Goal: Information Seeking & Learning: Learn about a topic

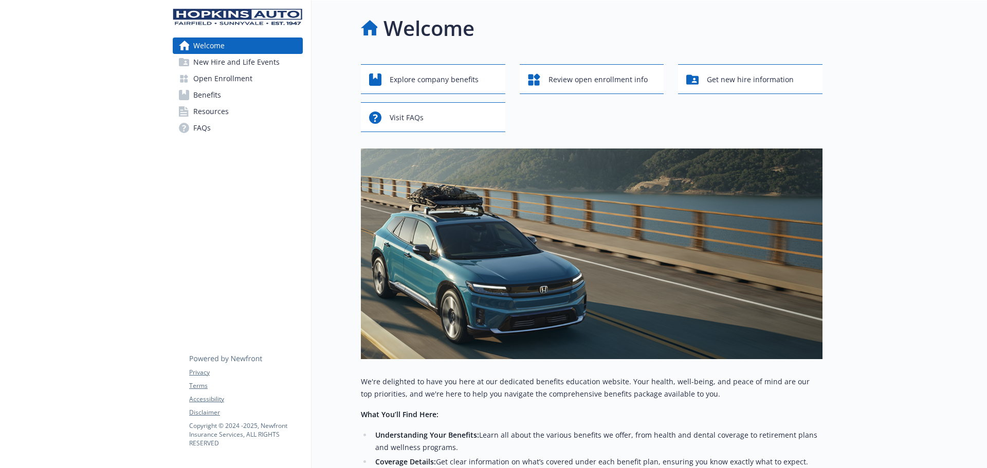
click at [230, 60] on span "New Hire and Life Events" at bounding box center [236, 62] width 86 height 16
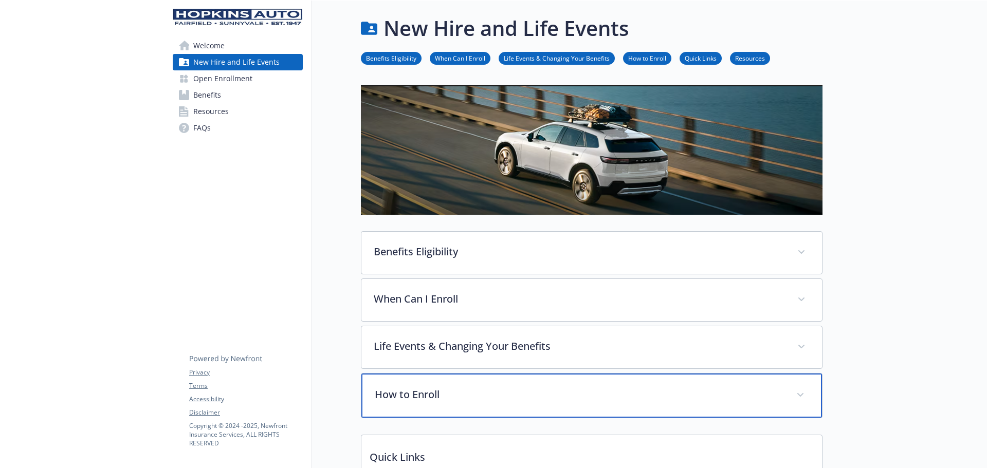
click at [394, 394] on p "How to Enroll" at bounding box center [579, 394] width 409 height 15
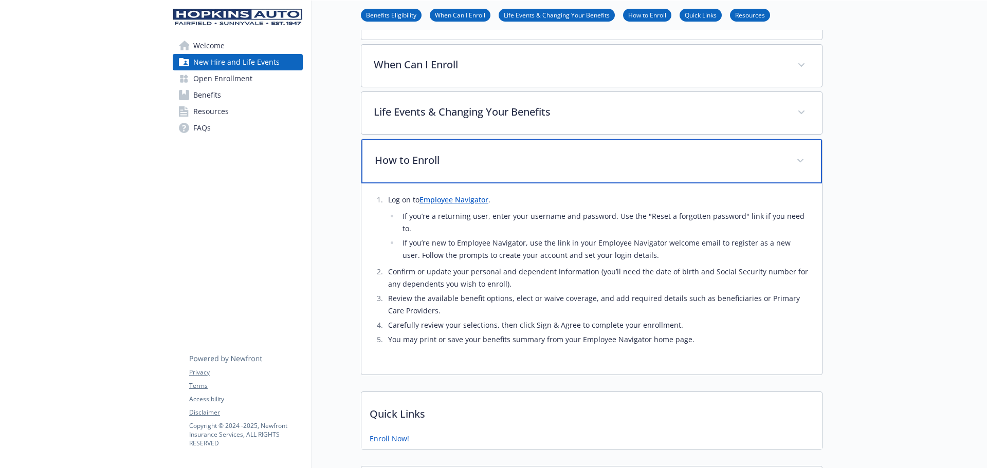
scroll to position [240, 0]
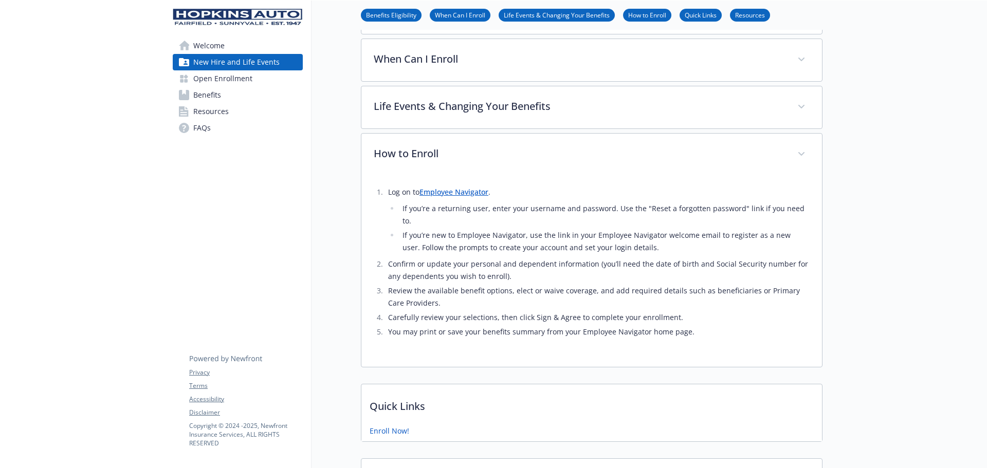
click at [469, 192] on link "Employee Navigator" at bounding box center [453, 192] width 69 height 10
click at [843, 301] on div at bounding box center [904, 268] width 164 height 1014
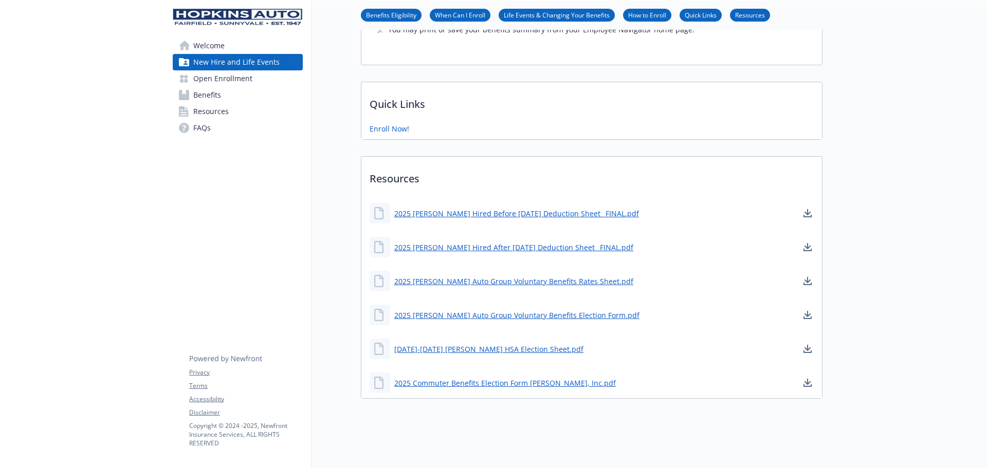
scroll to position [0, 0]
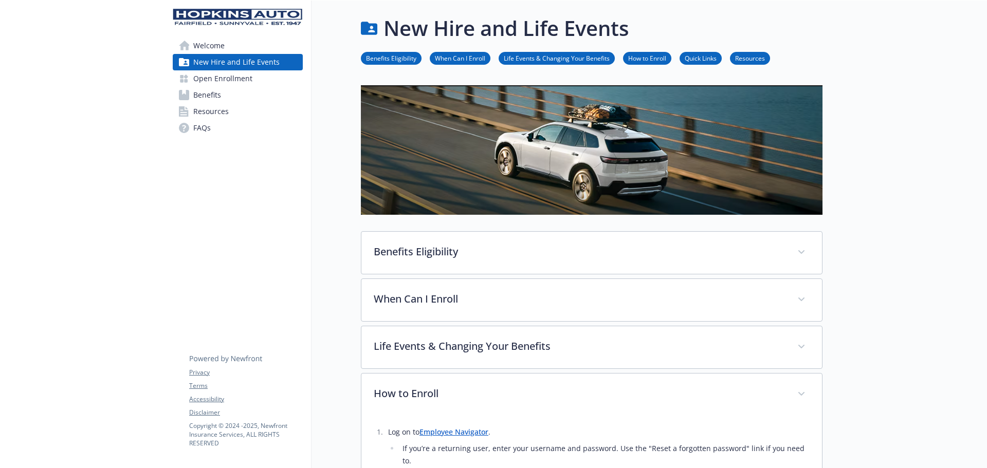
drag, startPoint x: 98, startPoint y: 172, endPoint x: 112, endPoint y: 162, distance: 17.0
click at [241, 82] on span "Open Enrollment" at bounding box center [222, 78] width 59 height 16
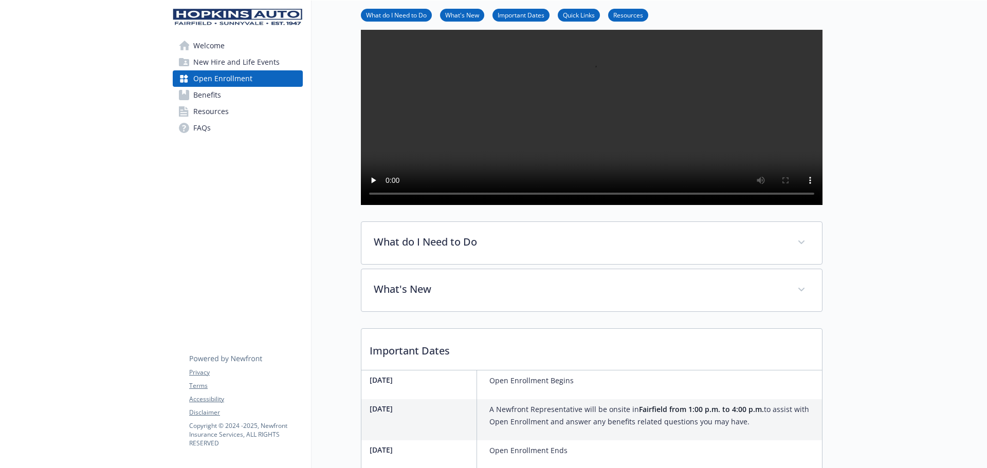
scroll to position [240, 0]
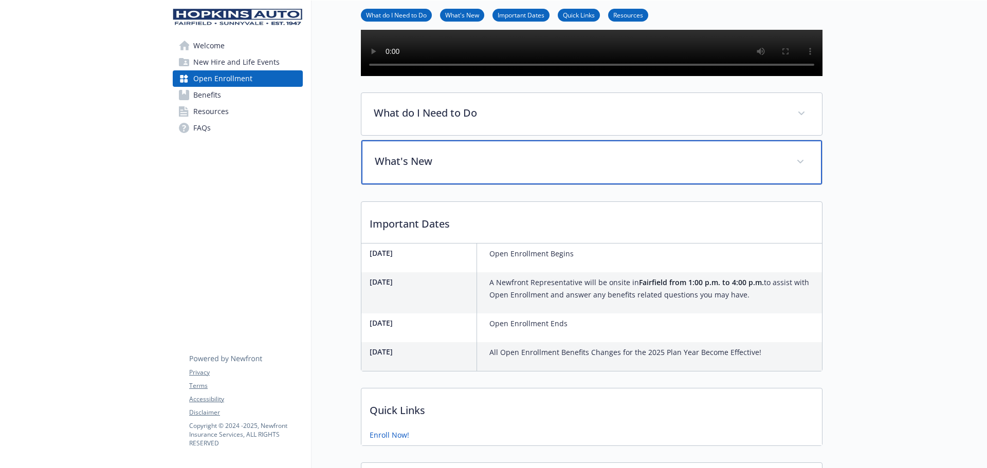
click at [800, 170] on span at bounding box center [800, 162] width 16 height 16
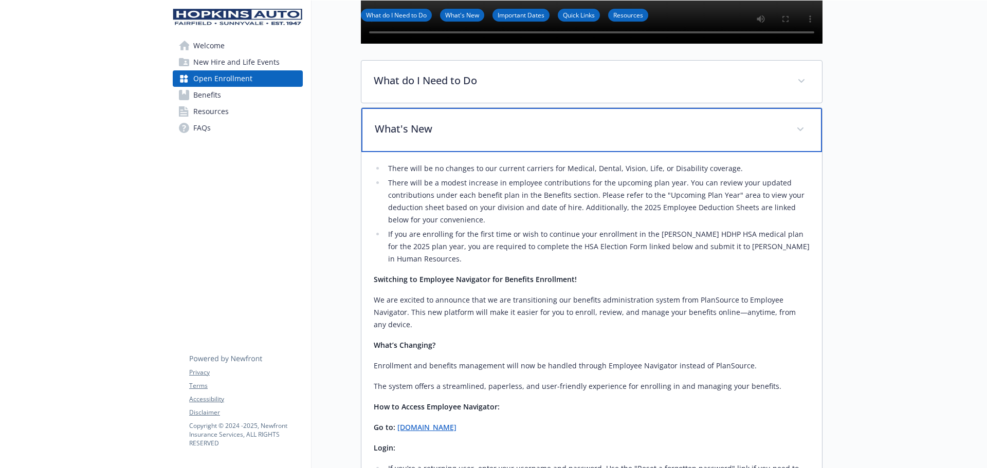
scroll to position [0, 0]
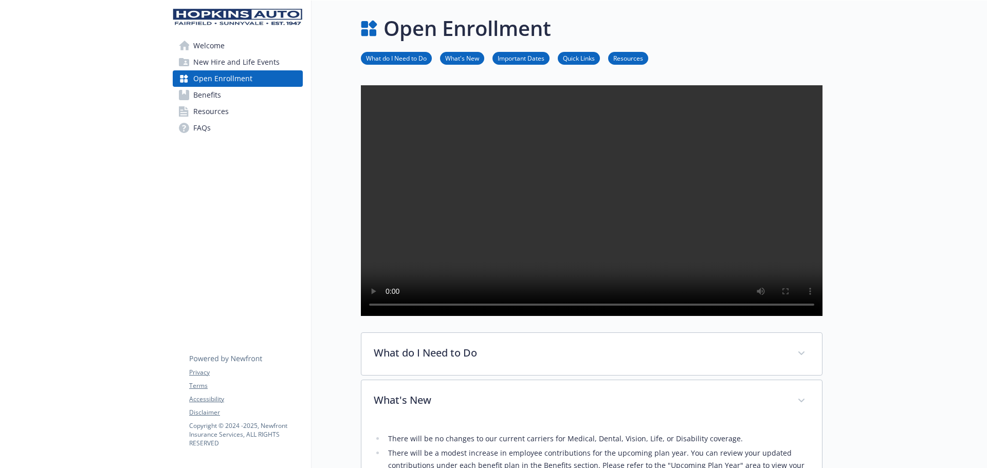
click at [211, 95] on span "Benefits" at bounding box center [207, 95] width 28 height 16
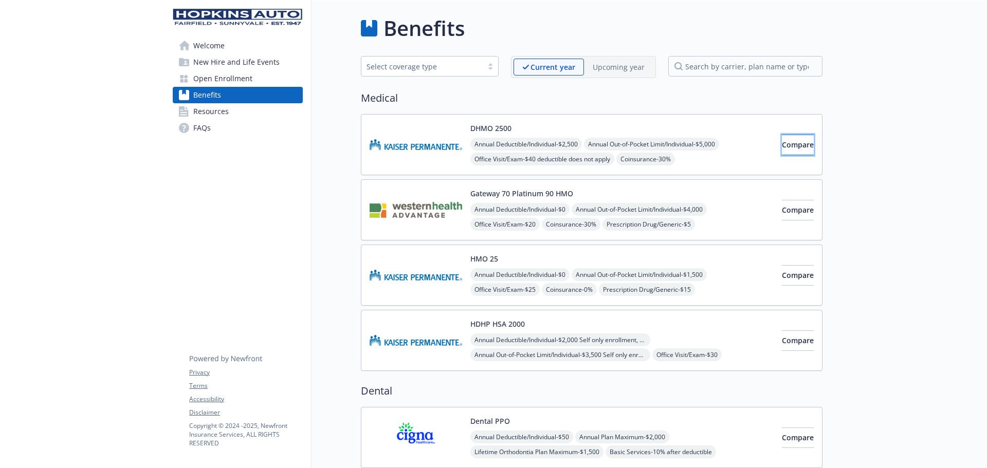
click at [788, 148] on span "Compare" at bounding box center [798, 145] width 32 height 10
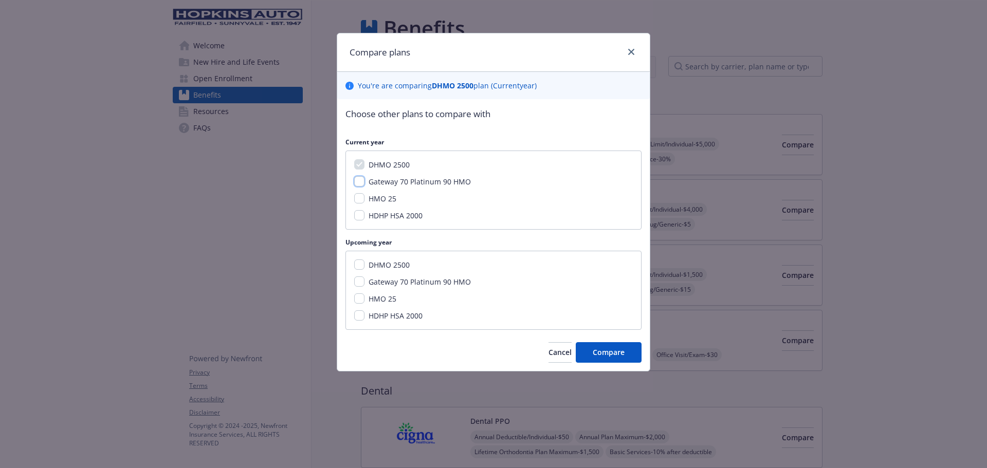
click at [358, 180] on input "Gateway 70 Platinum 90 HMO" at bounding box center [359, 181] width 10 height 10
checkbox input "true"
click at [358, 201] on input "HMO 25" at bounding box center [359, 198] width 10 height 10
checkbox input "true"
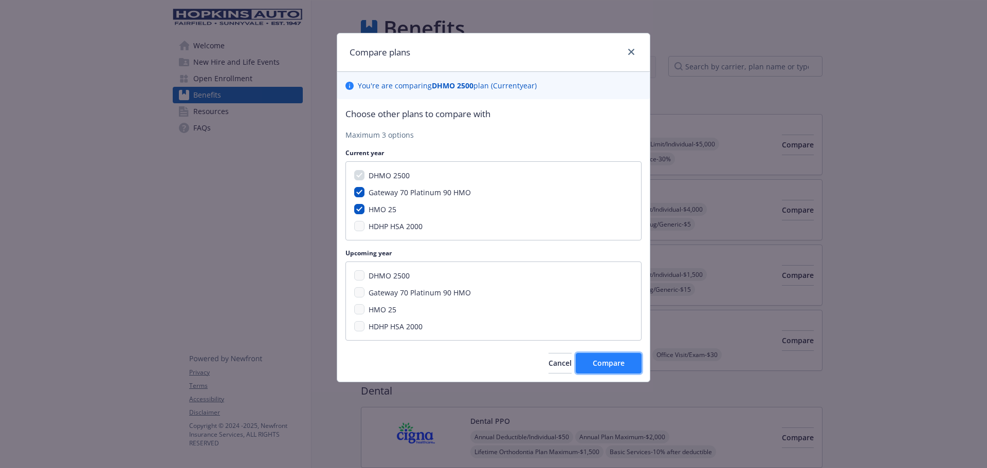
click at [608, 360] on span "Compare" at bounding box center [608, 363] width 32 height 10
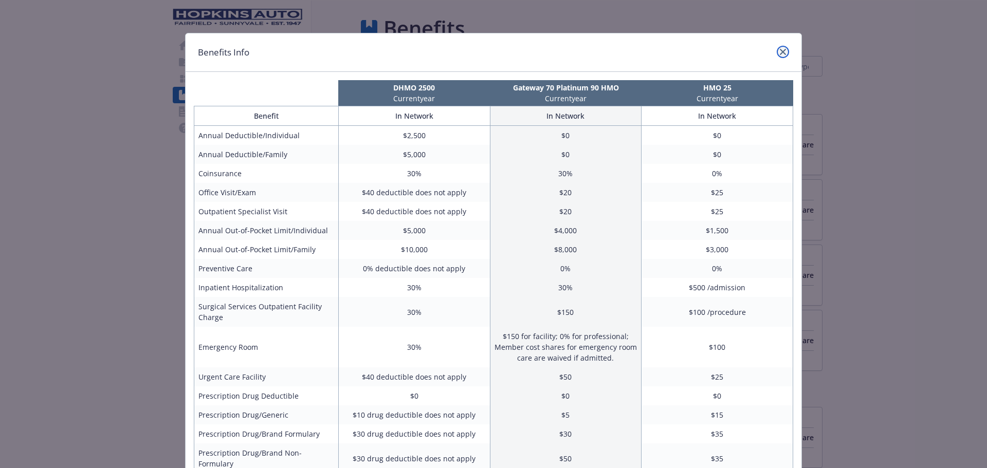
click at [779, 50] on icon "close" at bounding box center [782, 52] width 6 height 6
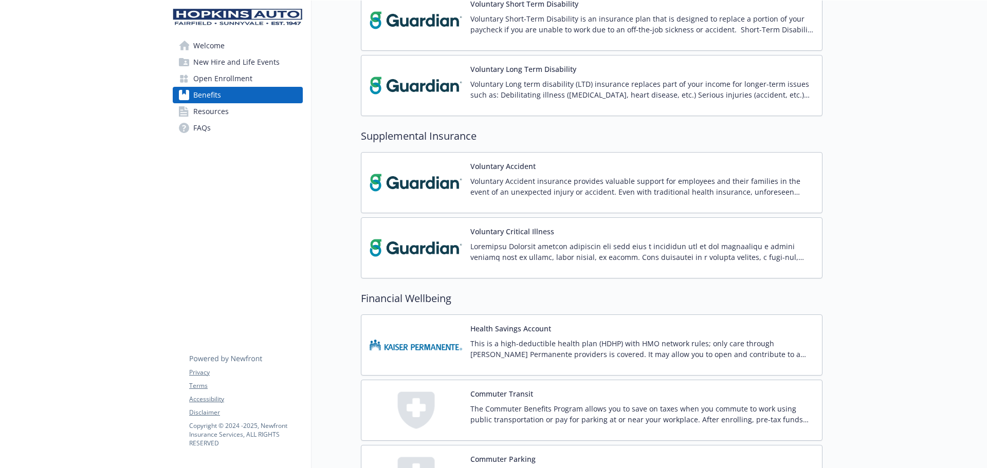
scroll to position [1056, 0]
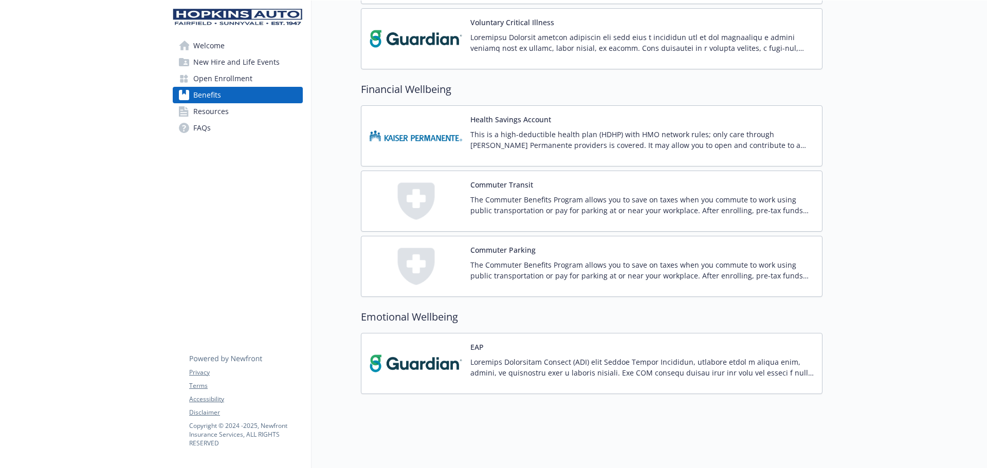
click at [199, 127] on span "FAQs" at bounding box center [201, 128] width 17 height 16
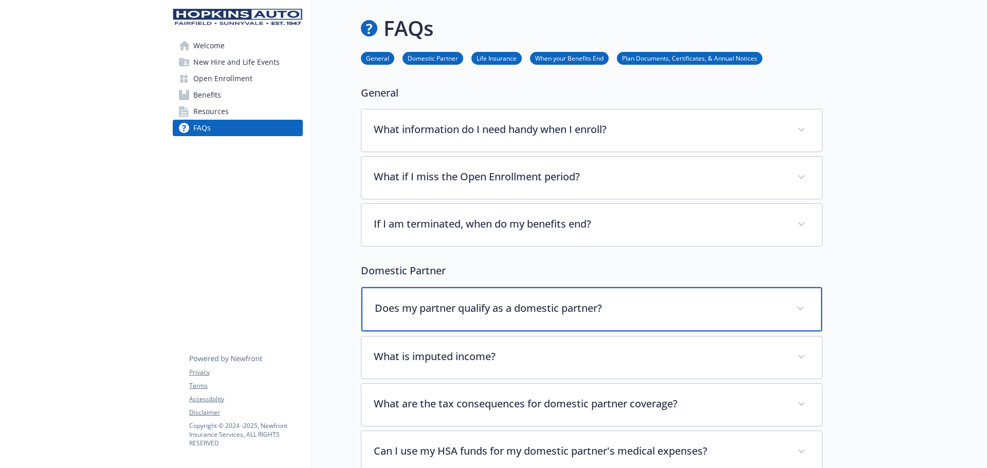
click at [638, 312] on p "Does my partner qualify as a domestic partner?" at bounding box center [579, 308] width 409 height 15
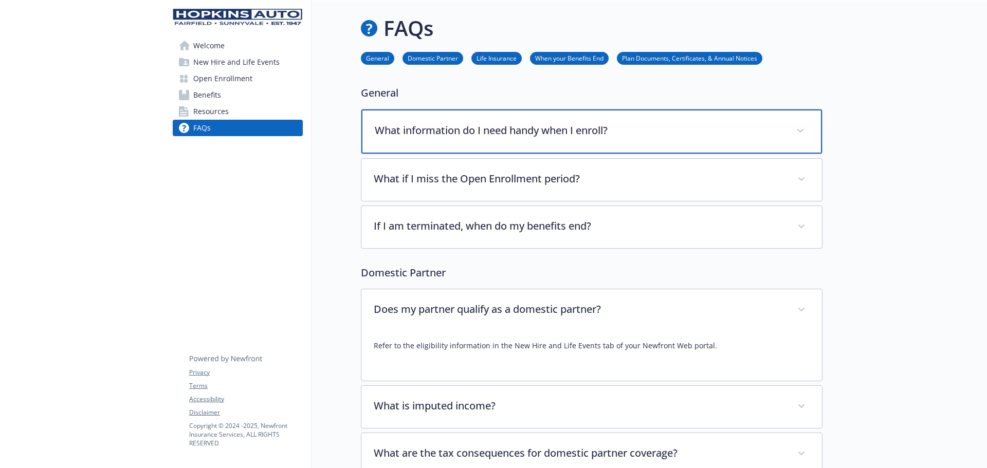
click at [634, 129] on p "What information do I need handy when I enroll?" at bounding box center [579, 130] width 409 height 15
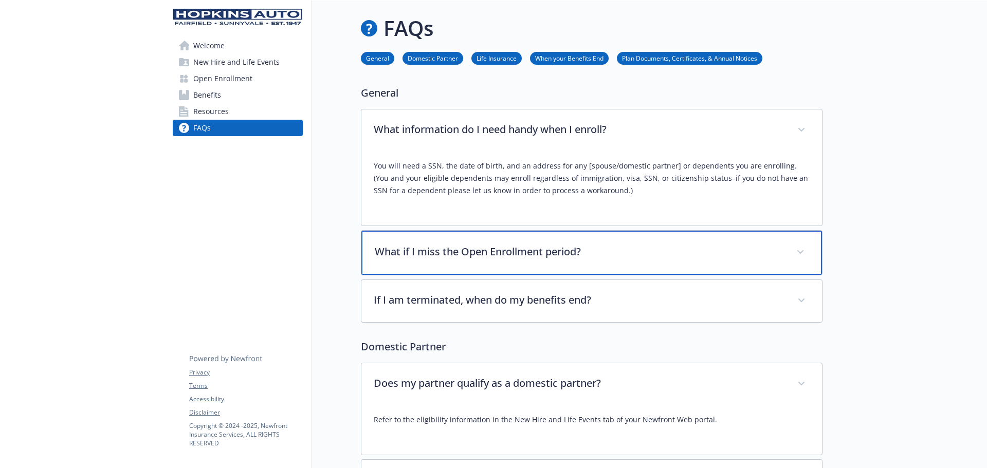
click at [685, 259] on p "What if I miss the Open Enrollment period?" at bounding box center [579, 251] width 409 height 15
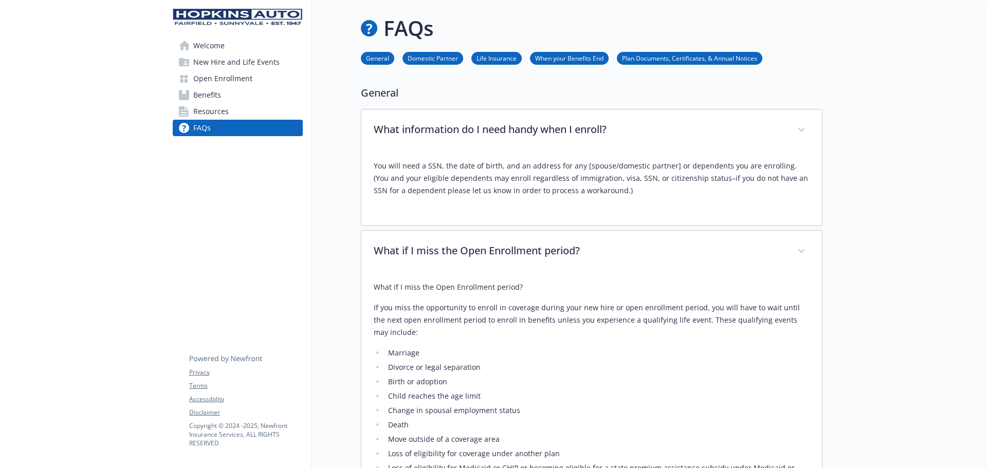
click at [383, 59] on link "General" at bounding box center [377, 58] width 33 height 10
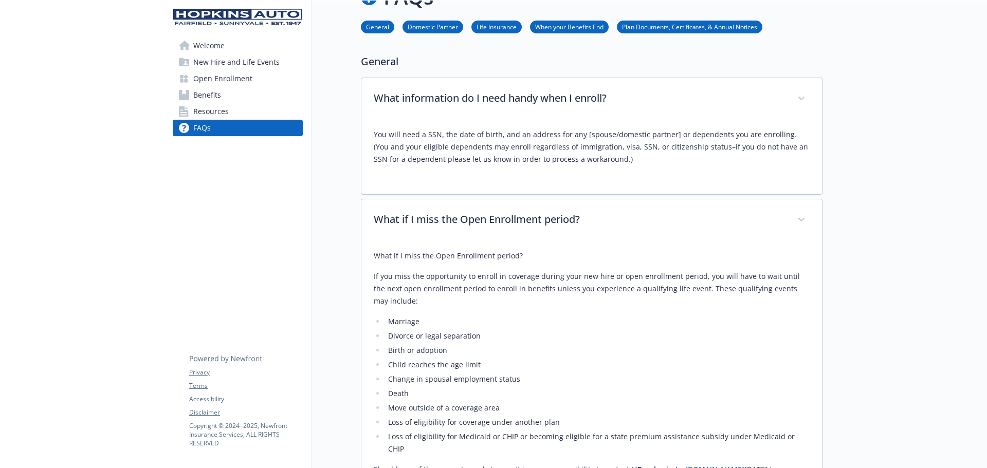
scroll to position [0, 8]
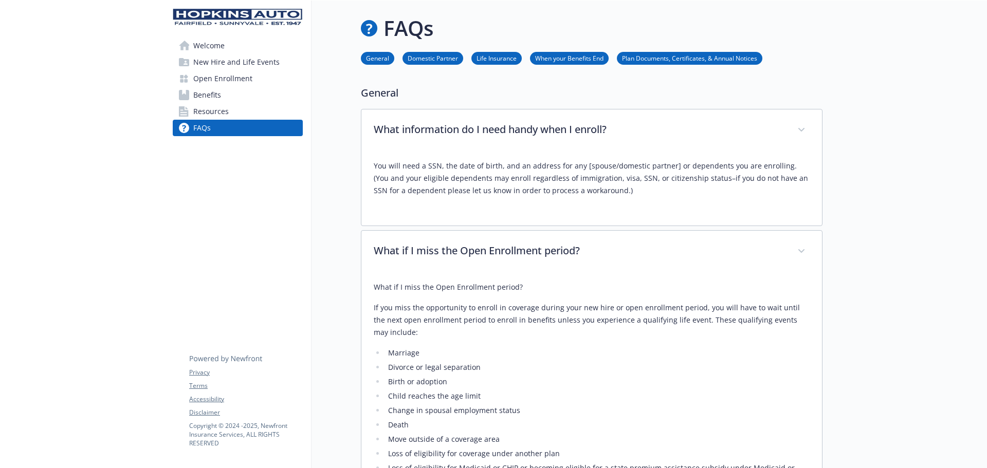
click at [199, 42] on span "Welcome" at bounding box center [208, 46] width 31 height 16
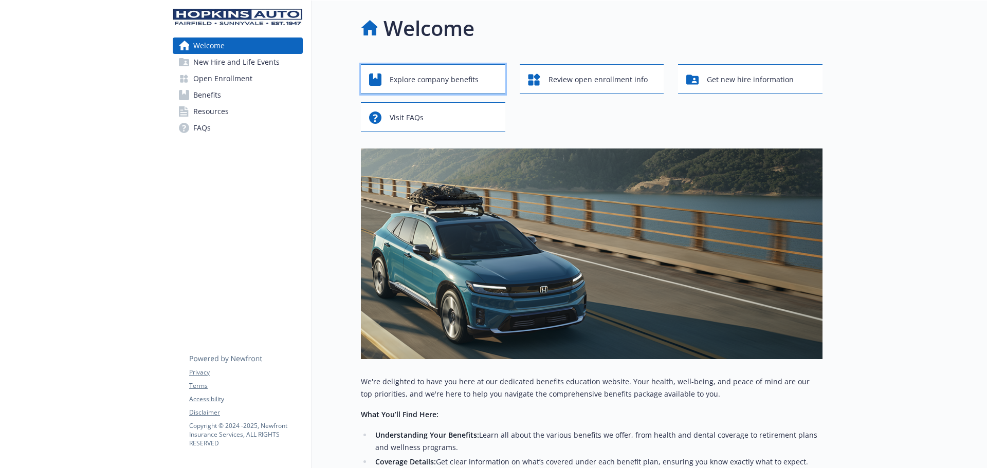
click at [431, 79] on span "Explore company benefits" at bounding box center [433, 80] width 89 height 20
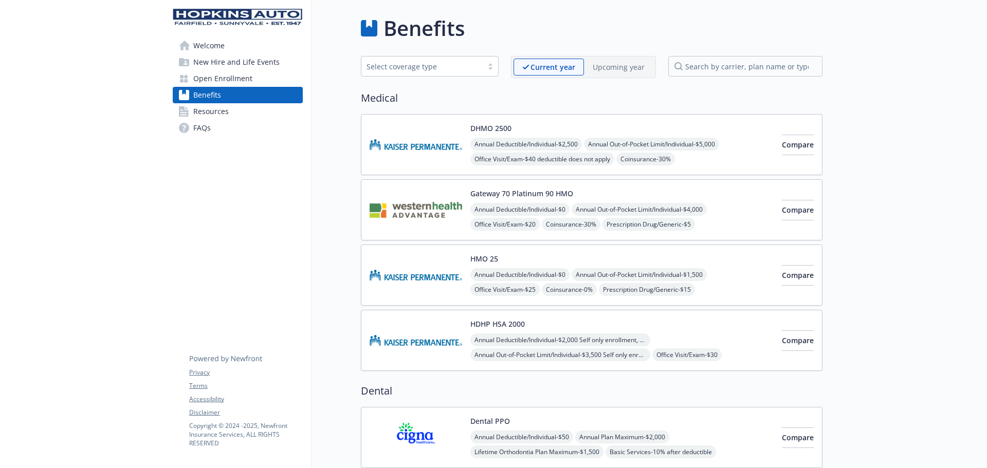
click at [605, 68] on p "Upcoming year" at bounding box center [618, 67] width 52 height 11
click at [451, 68] on div "Select coverage type" at bounding box center [421, 66] width 111 height 11
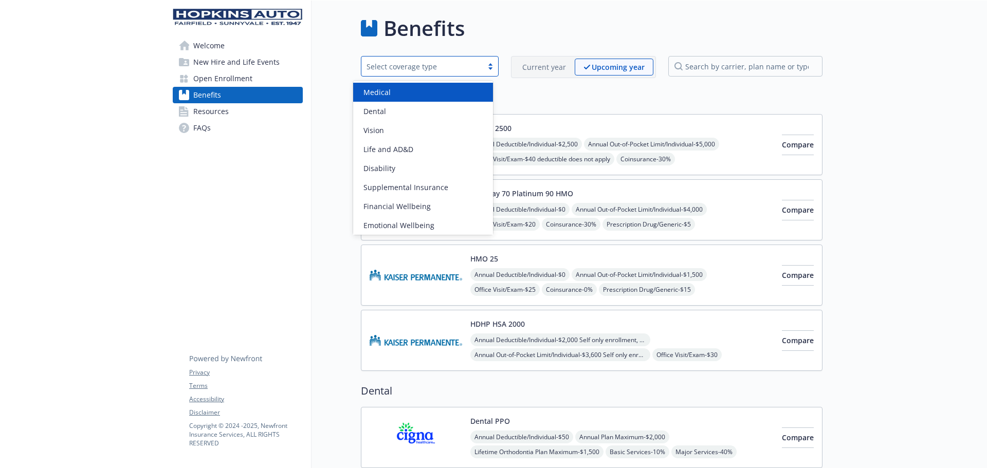
click at [414, 90] on div "Medical" at bounding box center [422, 92] width 127 height 11
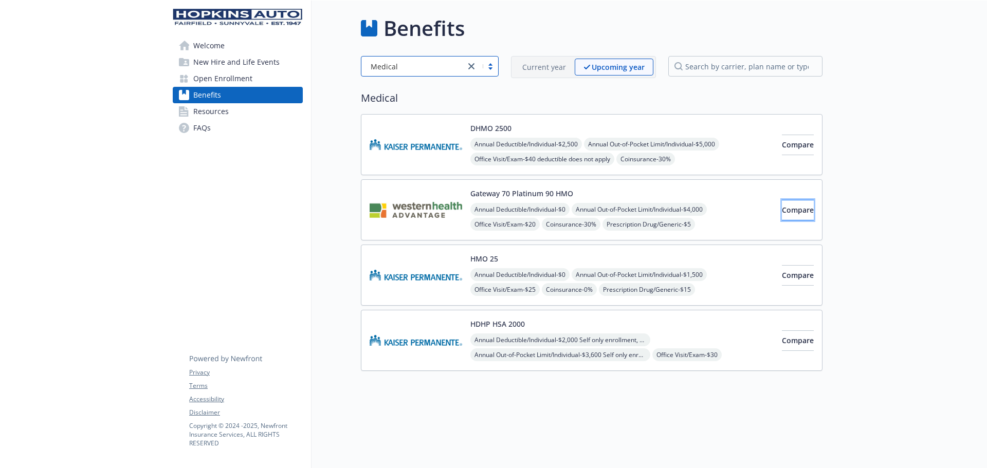
click at [782, 211] on span "Compare" at bounding box center [798, 210] width 32 height 10
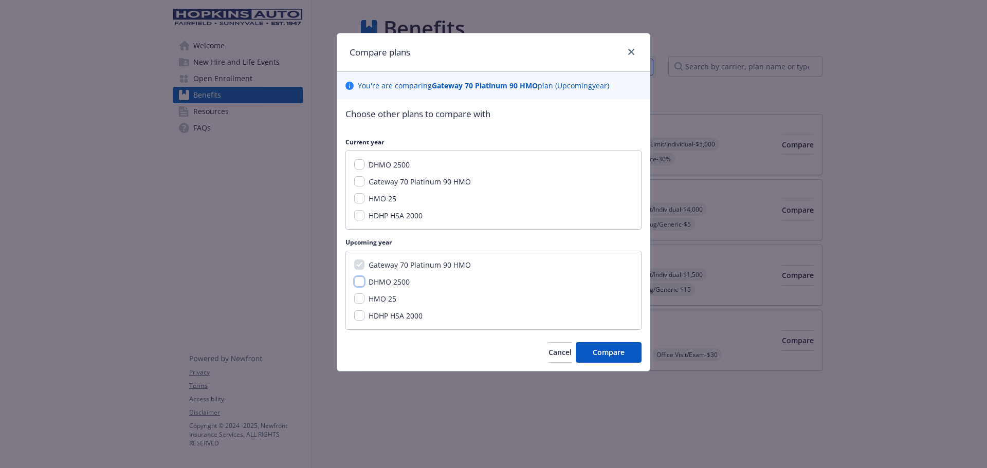
click at [359, 281] on input "DHMO 2500" at bounding box center [359, 281] width 10 height 10
checkbox input "true"
click at [590, 352] on button "Compare" at bounding box center [608, 352] width 66 height 21
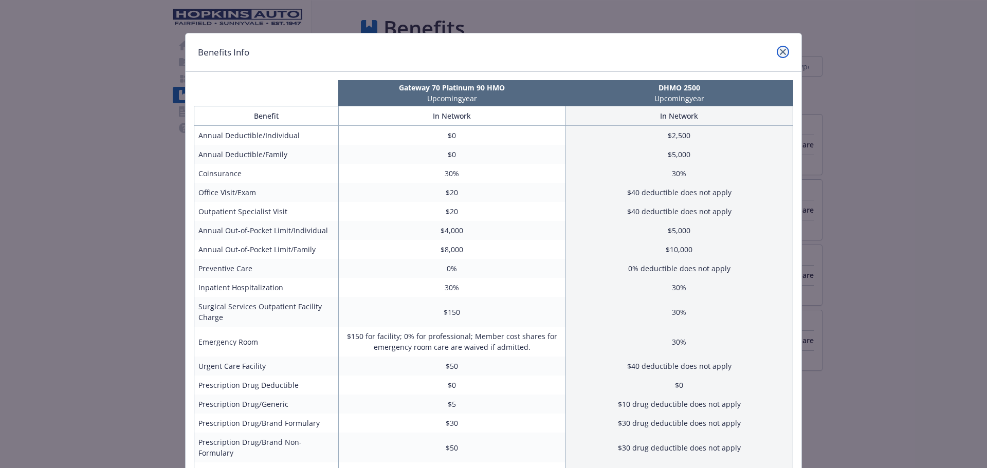
click at [780, 50] on icon "close" at bounding box center [782, 52] width 6 height 6
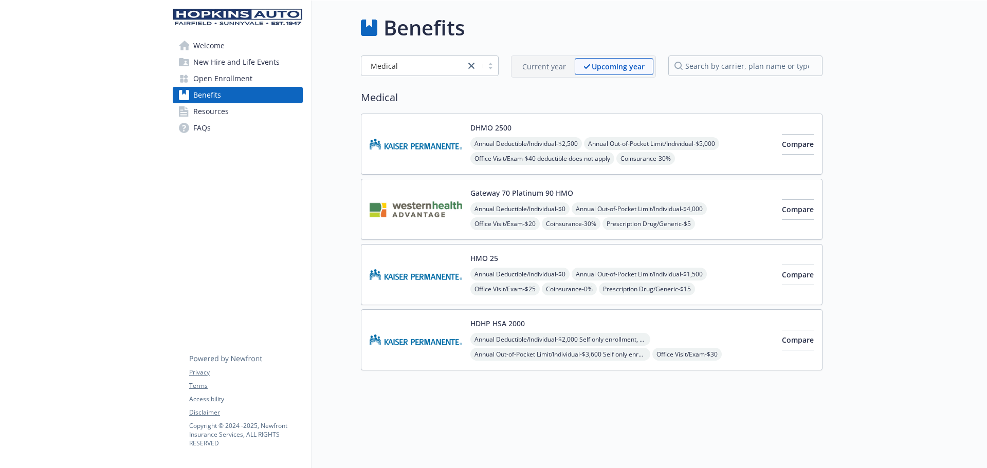
scroll to position [0, 8]
click at [206, 46] on span "Welcome" at bounding box center [208, 46] width 31 height 16
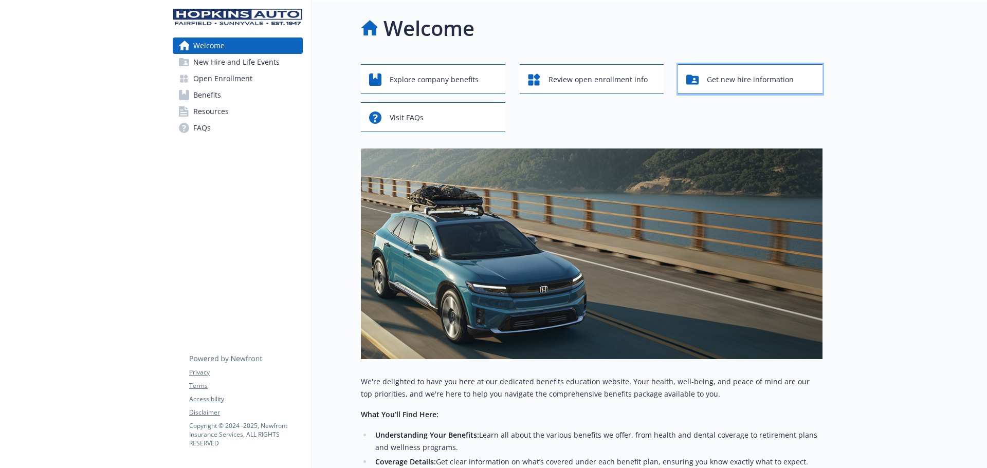
click at [748, 81] on span "Get new hire information" at bounding box center [750, 80] width 87 height 20
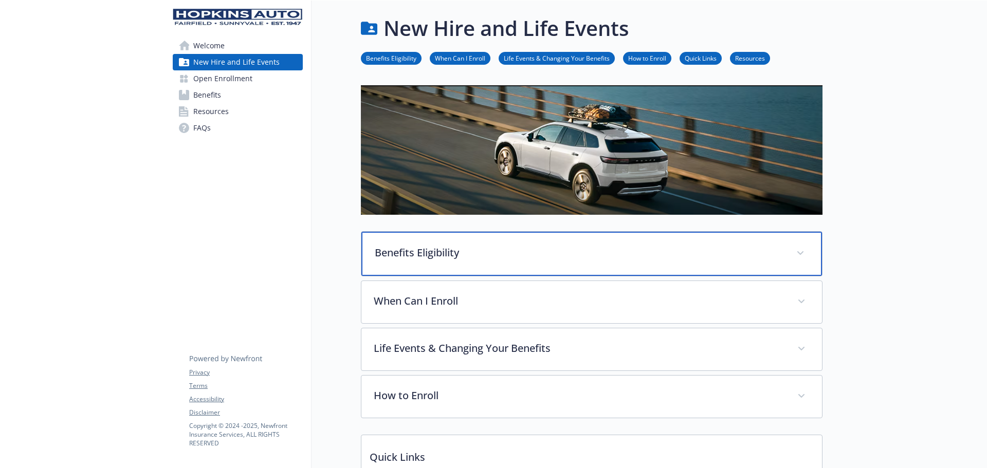
click at [679, 237] on div "Benefits Eligibility" at bounding box center [591, 254] width 460 height 44
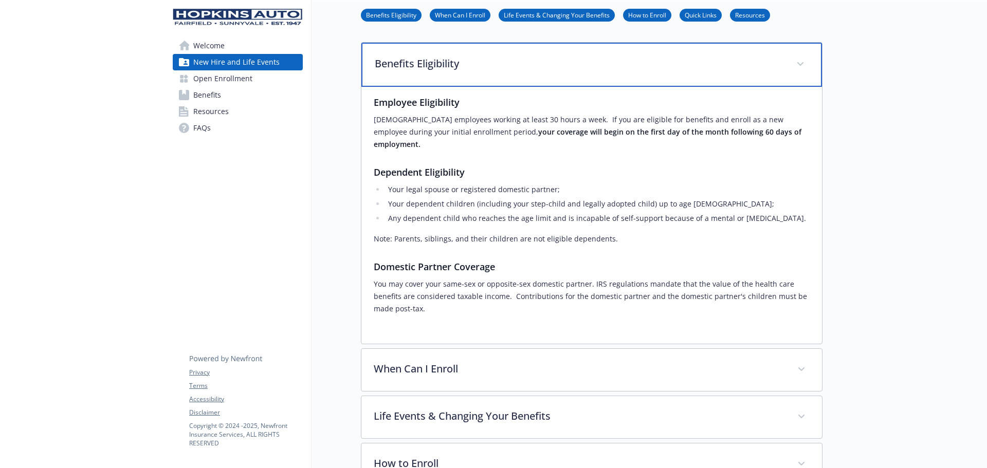
scroll to position [240, 8]
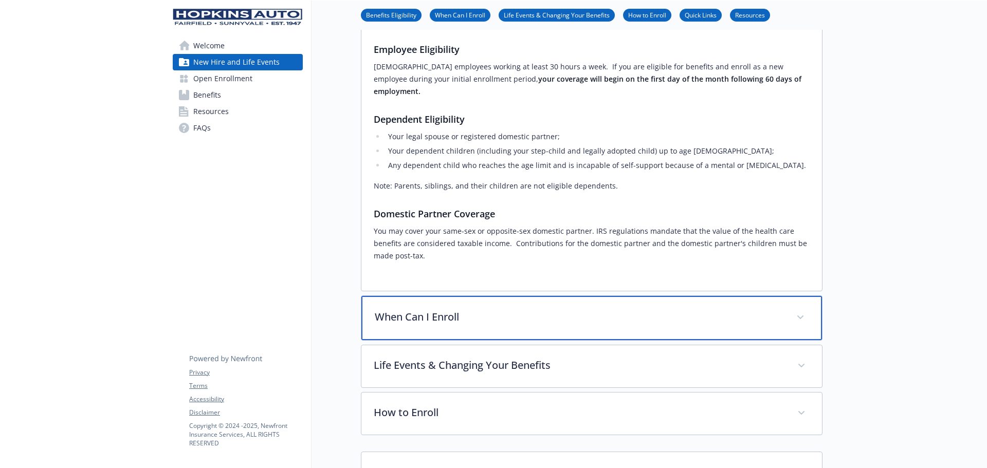
click at [666, 297] on div "When Can I Enroll" at bounding box center [591, 318] width 460 height 44
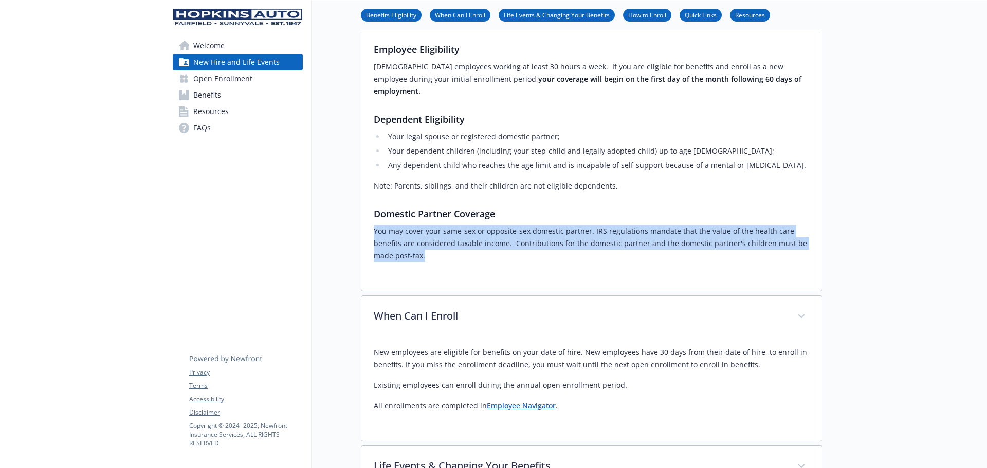
drag, startPoint x: 425, startPoint y: 240, endPoint x: 362, endPoint y: 223, distance: 65.1
click at [362, 223] on div "Employee Eligibility [DEMOGRAPHIC_DATA] employees working at least 30 hours a w…" at bounding box center [591, 162] width 460 height 257
click at [456, 253] on div "Employee Eligibility [DEMOGRAPHIC_DATA] employees working at least 30 hours a w…" at bounding box center [592, 156] width 436 height 245
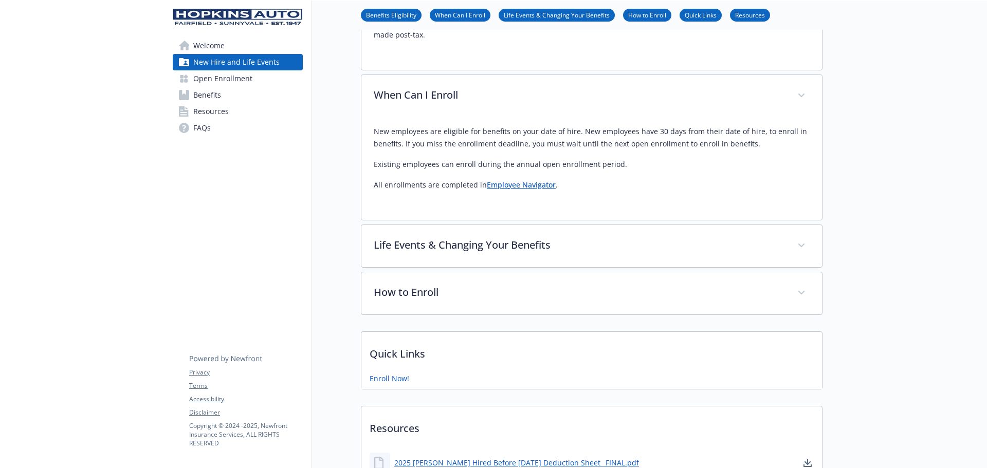
scroll to position [479, 8]
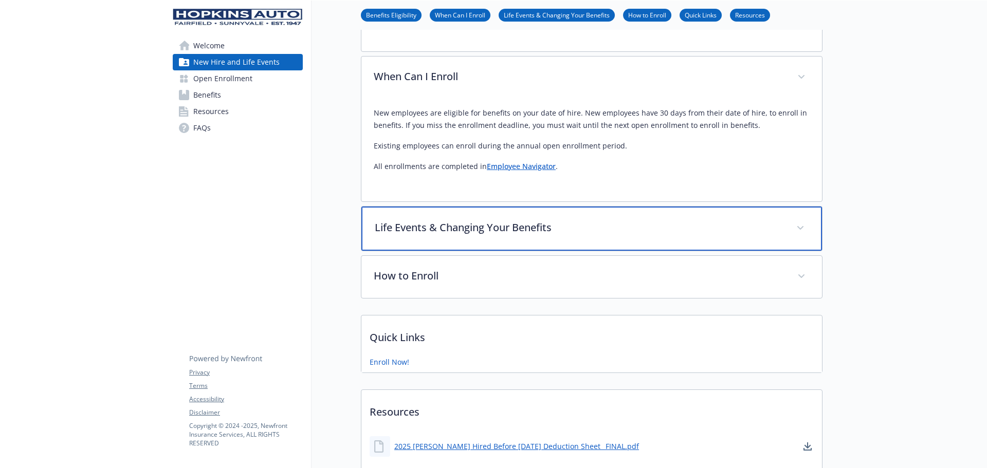
click at [614, 221] on p "Life Events & Changing Your Benefits" at bounding box center [579, 227] width 409 height 15
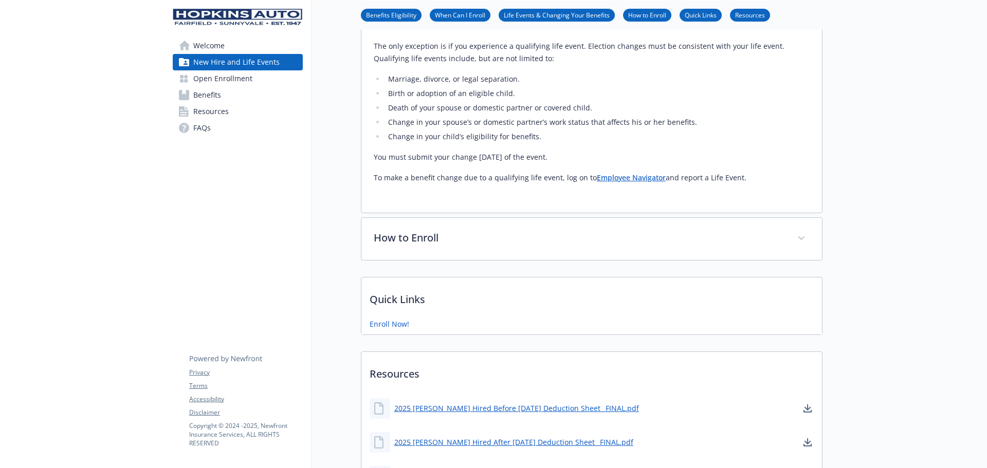
scroll to position [719, 8]
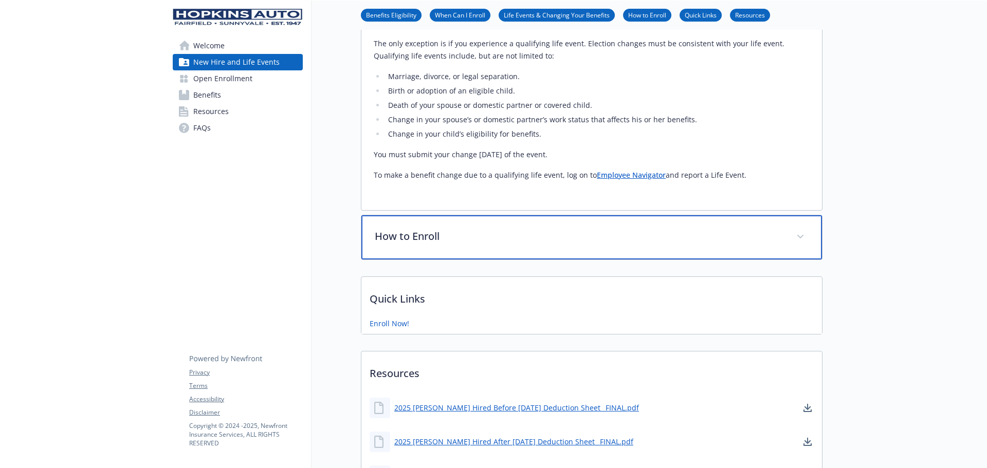
click at [638, 234] on div "How to Enroll" at bounding box center [591, 237] width 460 height 44
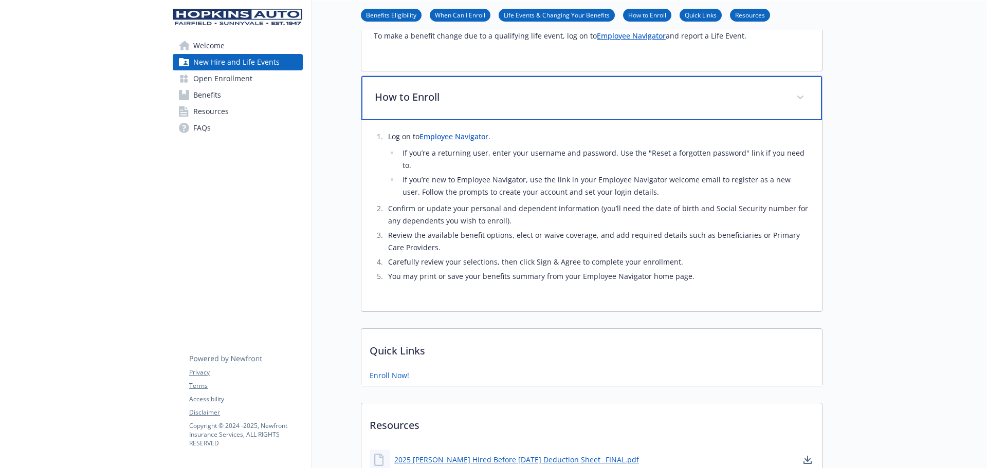
scroll to position [959, 8]
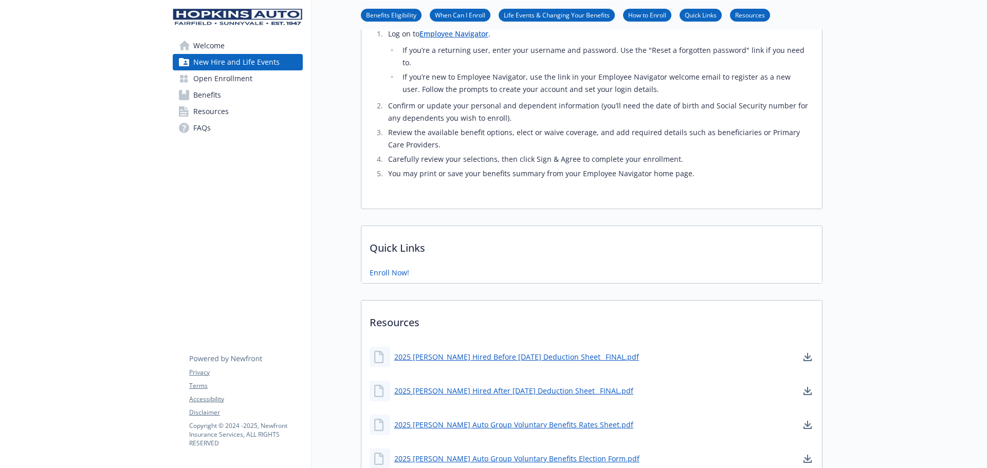
click at [638, 238] on p "Quick Links" at bounding box center [591, 245] width 460 height 38
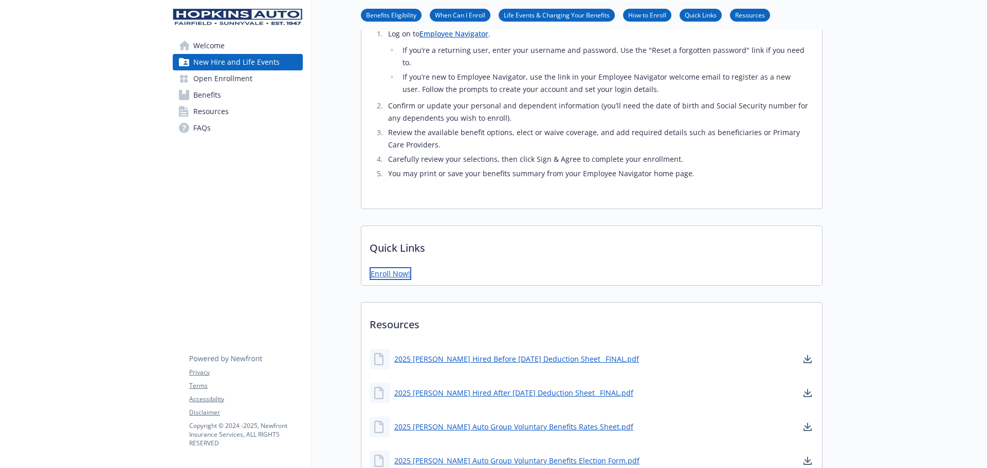
click at [390, 267] on link "Enroll Now!" at bounding box center [390, 273] width 42 height 13
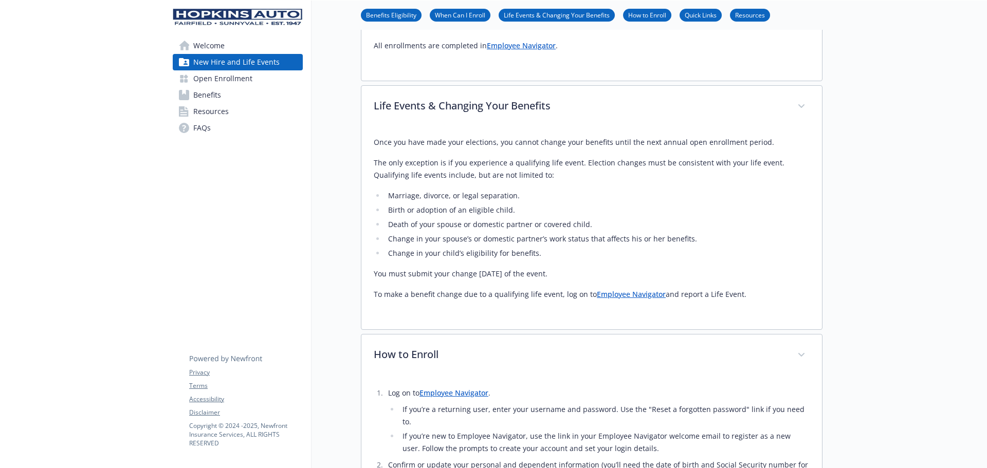
scroll to position [600, 8]
click at [854, 229] on div at bounding box center [904, 188] width 164 height 1575
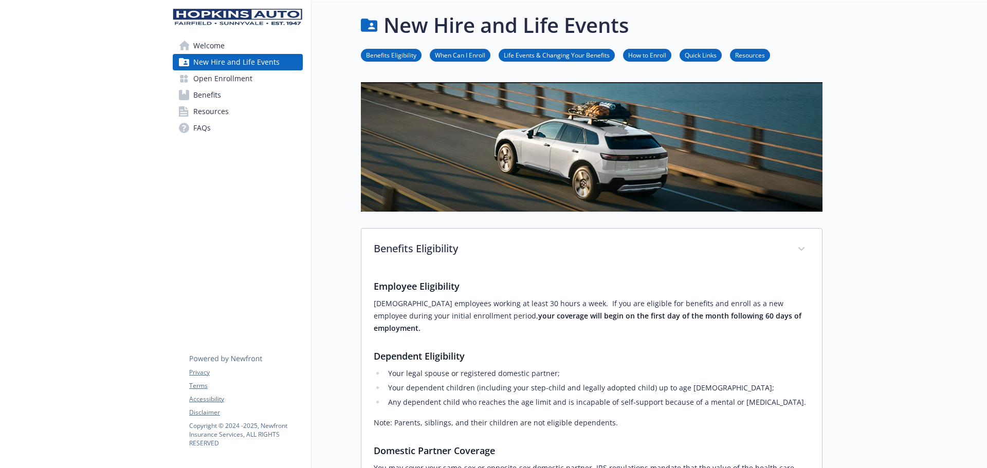
scroll to position [0, 8]
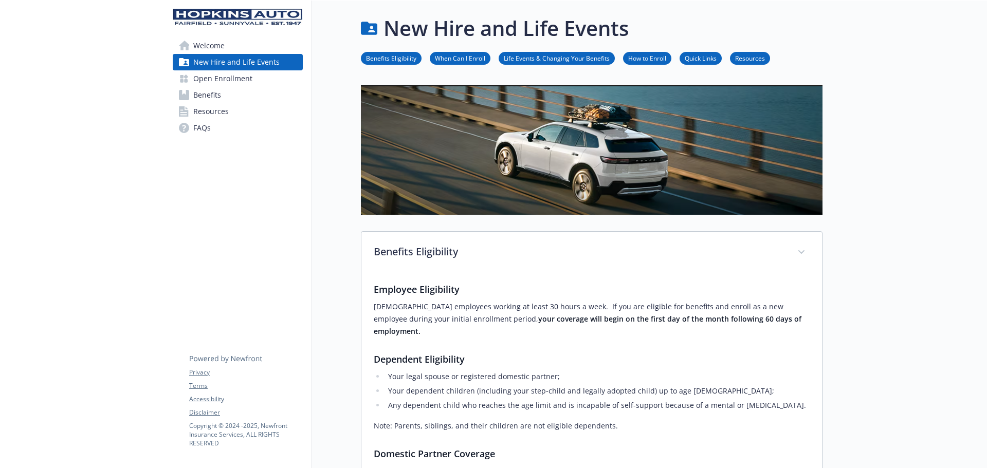
click at [693, 62] on link "Quick Links" at bounding box center [700, 58] width 42 height 10
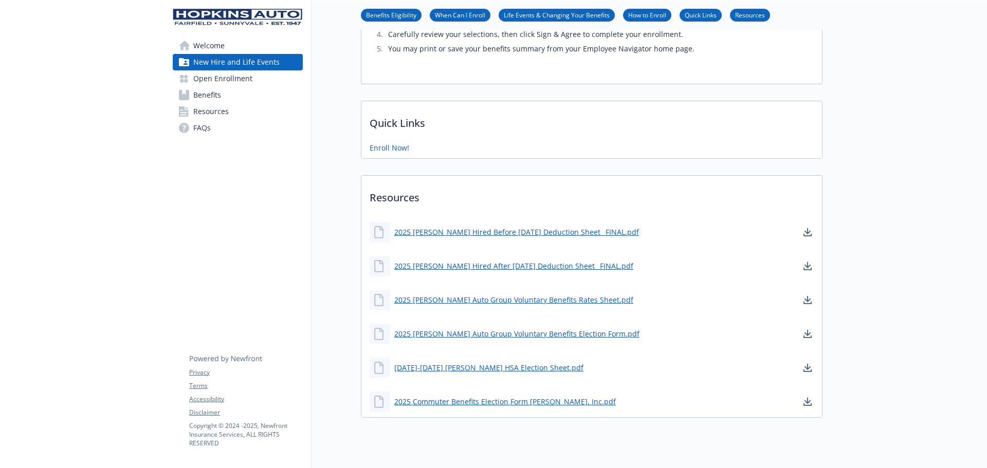
scroll to position [1091, 8]
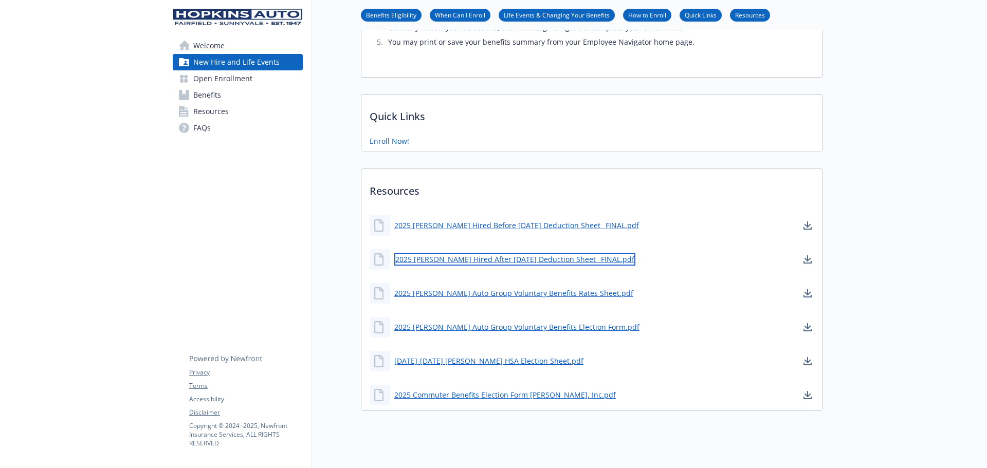
click at [524, 253] on link "2025 [PERSON_NAME] Hired After [DATE] Deduction Sheet_ FINAL.pdf" at bounding box center [514, 259] width 241 height 13
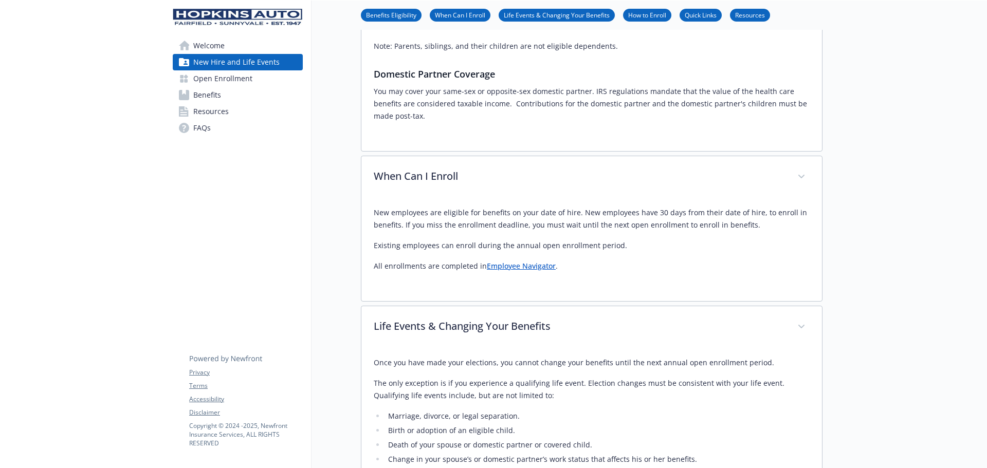
scroll to position [252, 8]
